Goal: Information Seeking & Learning: Learn about a topic

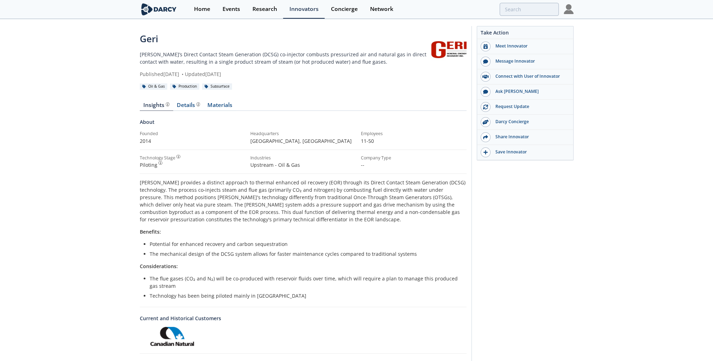
click at [89, 146] on div "[PERSON_NAME] [PERSON_NAME]’s Direct Contact Steam Generation (DCSG) co-injecto…" at bounding box center [356, 223] width 713 height 407
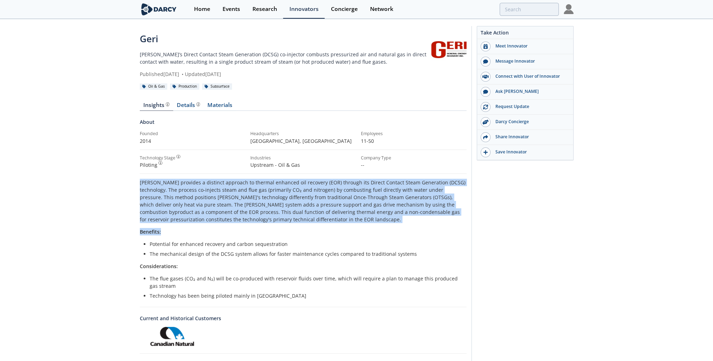
drag, startPoint x: 254, startPoint y: 226, endPoint x: 125, endPoint y: 185, distance: 135.3
click at [125, 185] on div "[PERSON_NAME] [PERSON_NAME]’s Direct Contact Steam Generation (DCSG) co-injecto…" at bounding box center [356, 223] width 713 height 407
drag, startPoint x: 125, startPoint y: 185, endPoint x: 155, endPoint y: 202, distance: 34.5
click at [155, 202] on p "[PERSON_NAME] provides a distinct approach to thermal enhanced oil recovery (EO…" at bounding box center [303, 201] width 327 height 44
click at [252, 234] on p "Benefits:" at bounding box center [303, 231] width 327 height 7
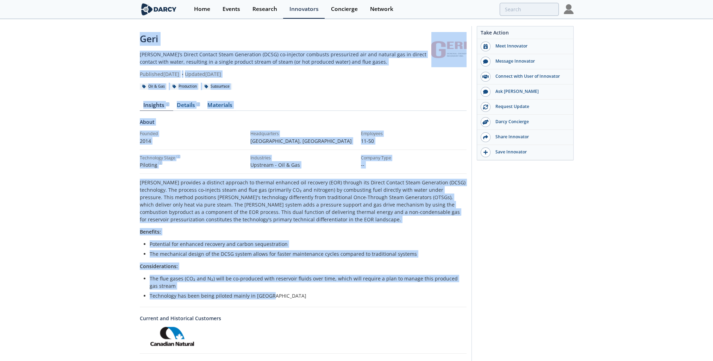
drag, startPoint x: 272, startPoint y: 294, endPoint x: 102, endPoint y: 32, distance: 312.8
click at [102, 32] on div "[PERSON_NAME] [PERSON_NAME]’s Direct Contact Steam Generation (DCSG) co-injecto…" at bounding box center [356, 223] width 713 height 407
click at [163, 227] on div "[PERSON_NAME] provides a distinct approach to thermal enhanced oil recovery (EO…" at bounding box center [303, 239] width 327 height 121
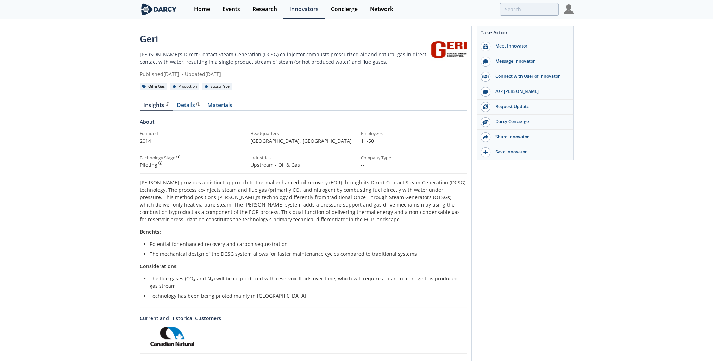
drag, startPoint x: 285, startPoint y: 301, endPoint x: 117, endPoint y: 129, distance: 240.5
click at [117, 129] on div "[PERSON_NAME] [PERSON_NAME]’s Direct Contact Steam Generation (DCSG) co-injecto…" at bounding box center [356, 223] width 713 height 407
drag, startPoint x: 117, startPoint y: 129, endPoint x: 137, endPoint y: 43, distance: 88.8
click at [136, 43] on div "[PERSON_NAME] [PERSON_NAME]’s Direct Contact Steam Generation (DCSG) co-injecto…" at bounding box center [356, 223] width 713 height 407
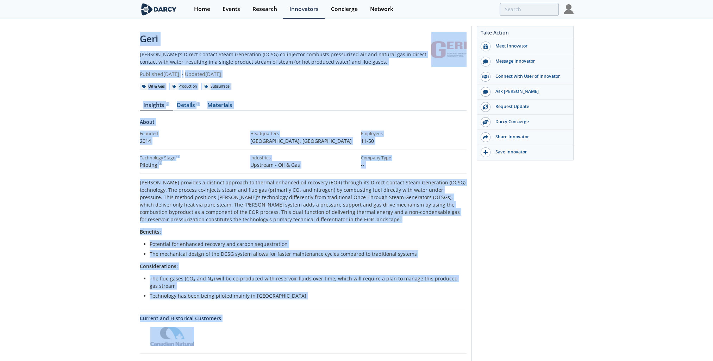
drag, startPoint x: 139, startPoint y: 39, endPoint x: 252, endPoint y: 328, distance: 311.2
click at [252, 328] on div "[PERSON_NAME] [PERSON_NAME]’s Direct Contact Steam Generation (DCSG) co-injecto…" at bounding box center [356, 223] width 713 height 407
drag, startPoint x: 252, startPoint y: 328, endPoint x: 244, endPoint y: 285, distance: 44.1
click at [221, 274] on div "[PERSON_NAME] provides a distinct approach to thermal enhanced oil recovery (EO…" at bounding box center [303, 239] width 327 height 121
click at [266, 294] on li "Technology has been being piloted mainly in [GEOGRAPHIC_DATA]" at bounding box center [306, 295] width 312 height 7
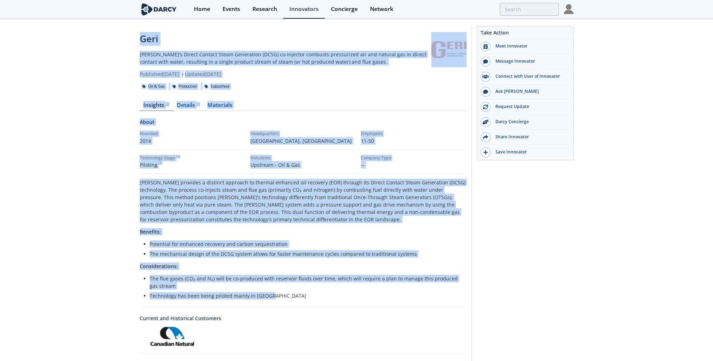
drag, startPoint x: 286, startPoint y: 297, endPoint x: 136, endPoint y: 37, distance: 300.2
click at [136, 37] on div "[PERSON_NAME] [PERSON_NAME]’s Direct Contact Steam Generation (DCSG) co-injecto…" at bounding box center [356, 223] width 713 height 407
click at [203, 218] on p "[PERSON_NAME] provides a distinct approach to thermal enhanced oil recovery (EO…" at bounding box center [303, 201] width 327 height 44
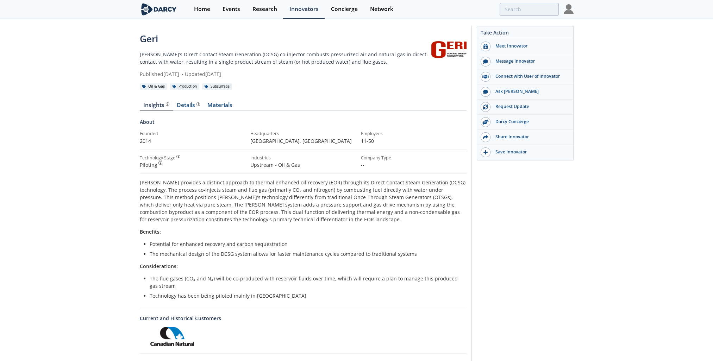
drag, startPoint x: 276, startPoint y: 300, endPoint x: 123, endPoint y: 30, distance: 310.5
click at [123, 30] on div "[PERSON_NAME] [PERSON_NAME]’s Direct Contact Steam Generation (DCSG) co-injecto…" at bounding box center [356, 223] width 713 height 407
click at [190, 221] on p "[PERSON_NAME] provides a distinct approach to thermal enhanced oil recovery (EO…" at bounding box center [303, 201] width 327 height 44
